Goal: Task Accomplishment & Management: Use online tool/utility

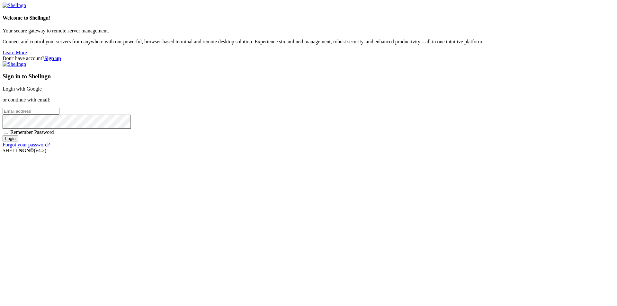
click at [42, 92] on link "Login with Google" at bounding box center [22, 88] width 39 height 5
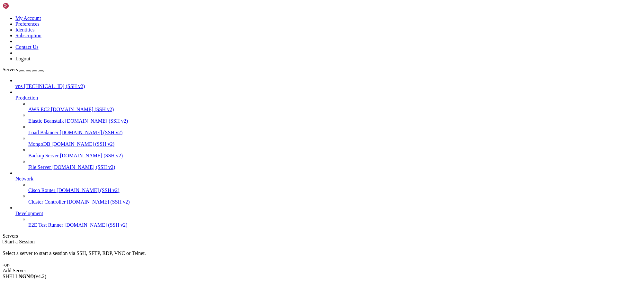
click at [37, 83] on span "[TECHNICAL_ID] (SSH v2)" at bounding box center [54, 85] width 61 height 5
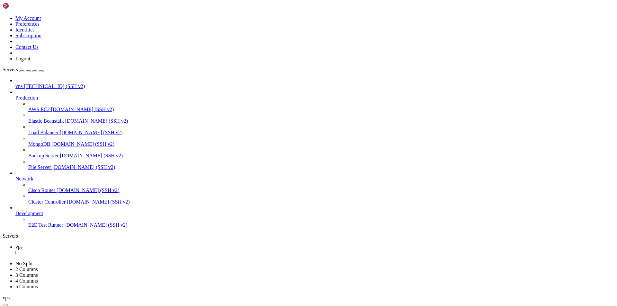
scroll to position [22, 0]
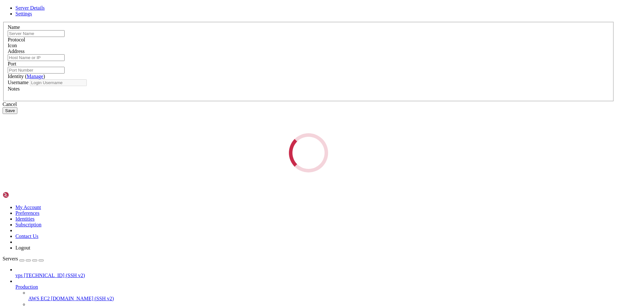
type input "vps"
type input "[TECHNICAL_ID]"
type input "22"
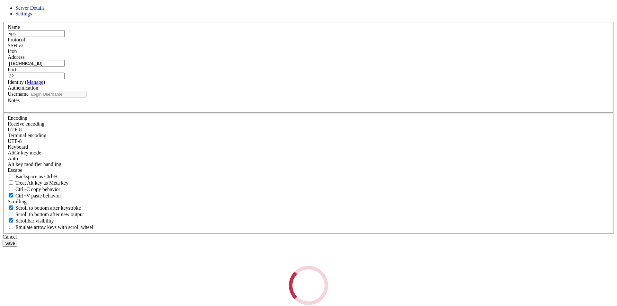
type input "root"
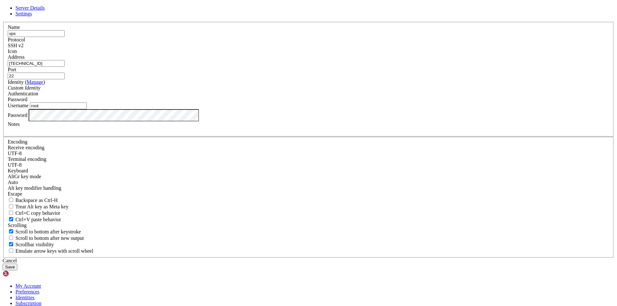
click at [65, 67] on input "[TECHNICAL_ID]" at bounding box center [36, 63] width 57 height 7
click at [3, 22] on icon at bounding box center [3, 22] width 0 height 0
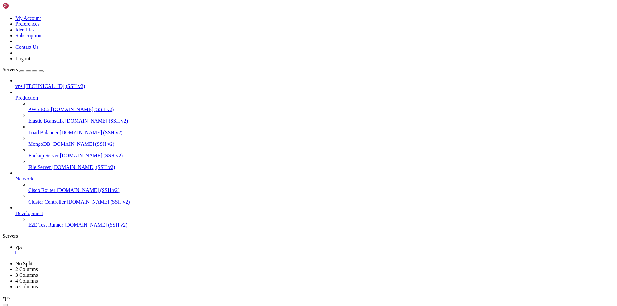
scroll to position [120, 0]
drag, startPoint x: 49, startPoint y: 493, endPoint x: 143, endPoint y: 550, distance: 110.4
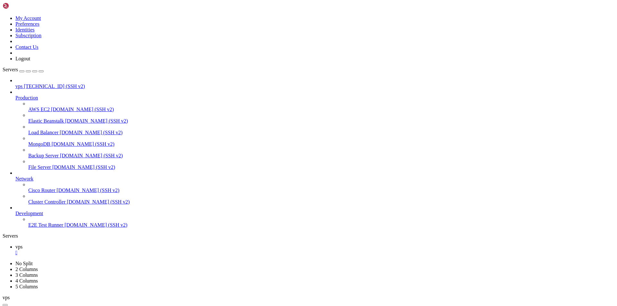
scroll to position [273, 0]
